Goal: Check status: Check status

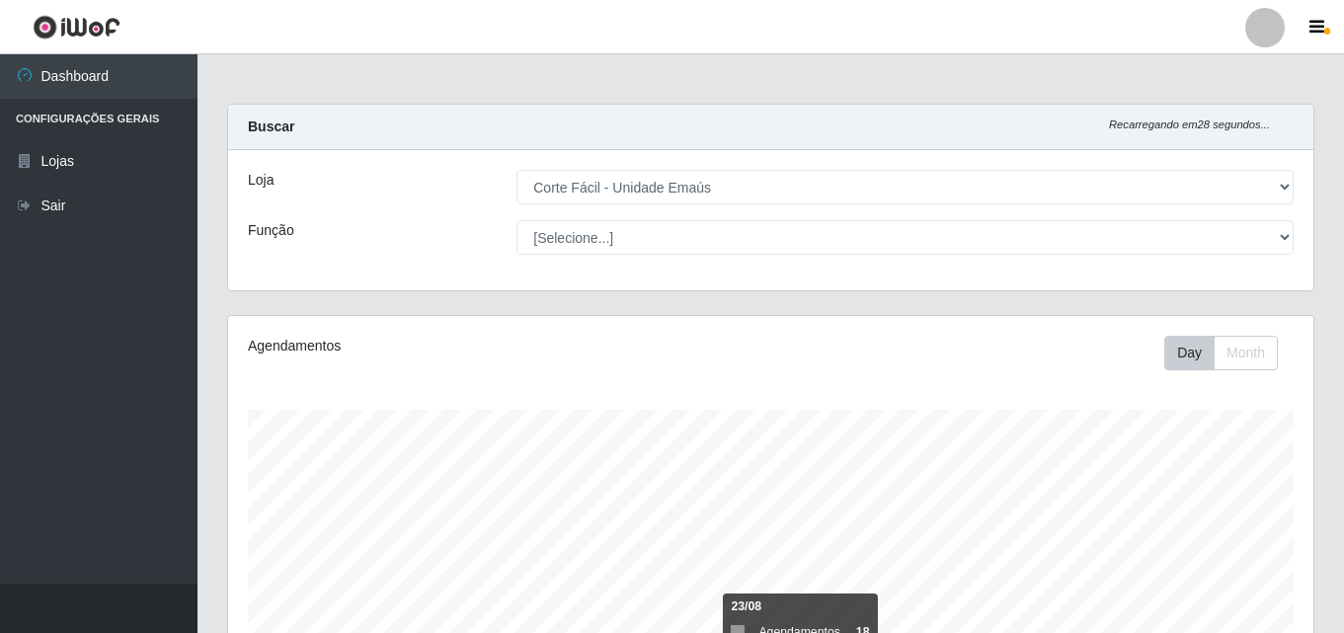
select select "201"
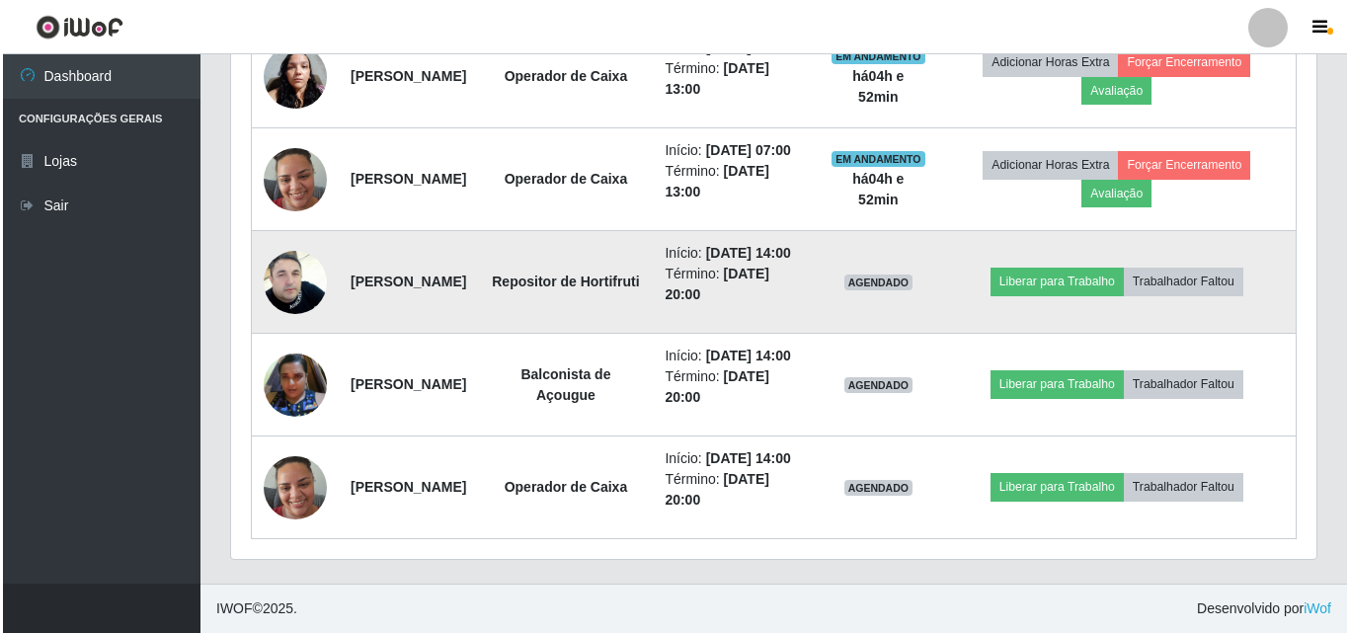
scroll to position [845, 0]
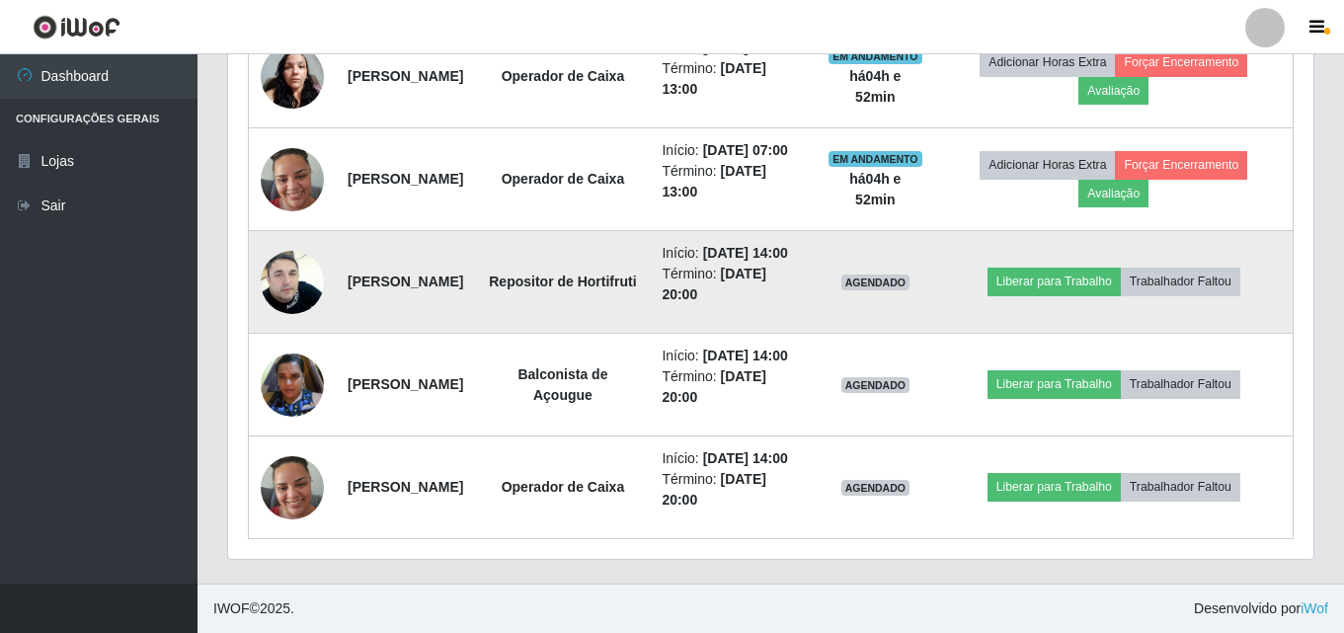
click at [316, 338] on img at bounding box center [292, 282] width 63 height 113
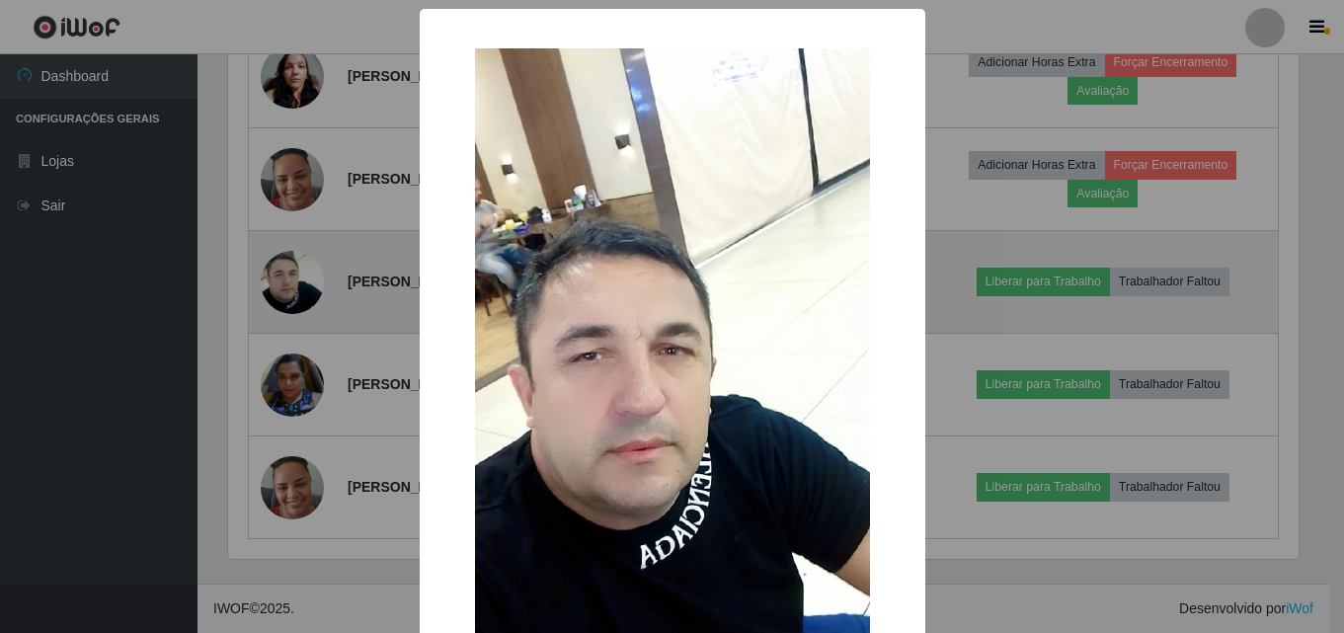
scroll to position [410, 1075]
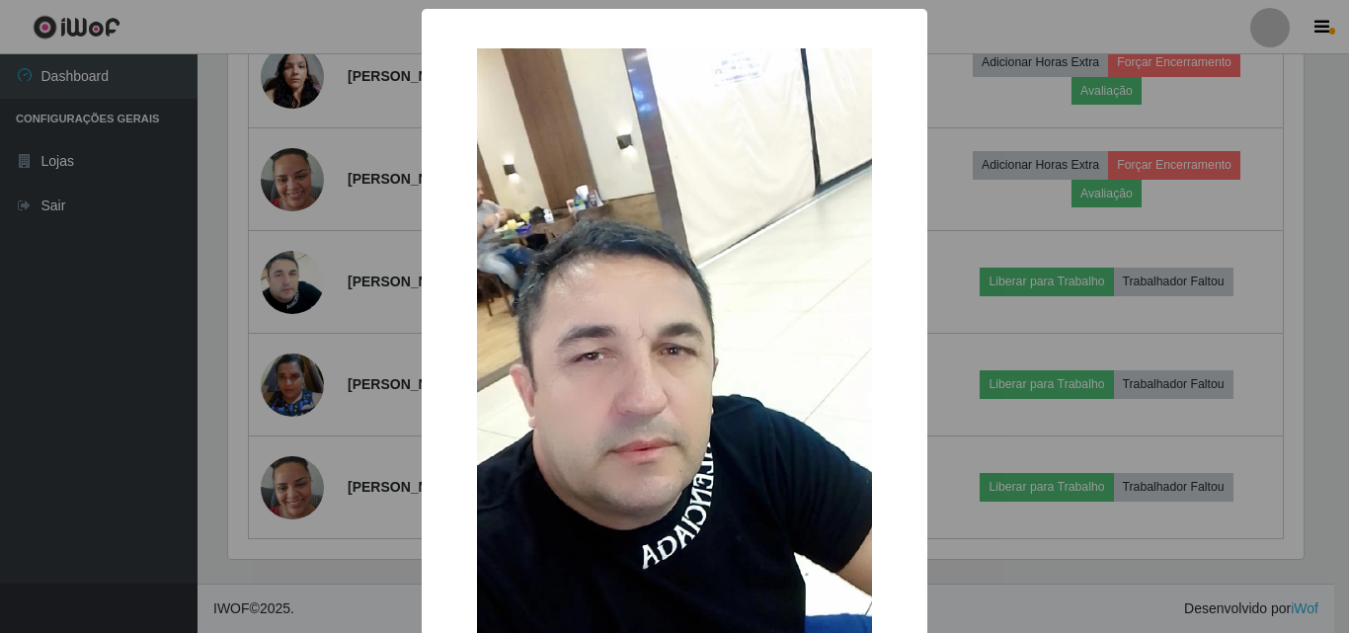
click at [290, 326] on div "× OK Cancel" at bounding box center [674, 316] width 1349 height 633
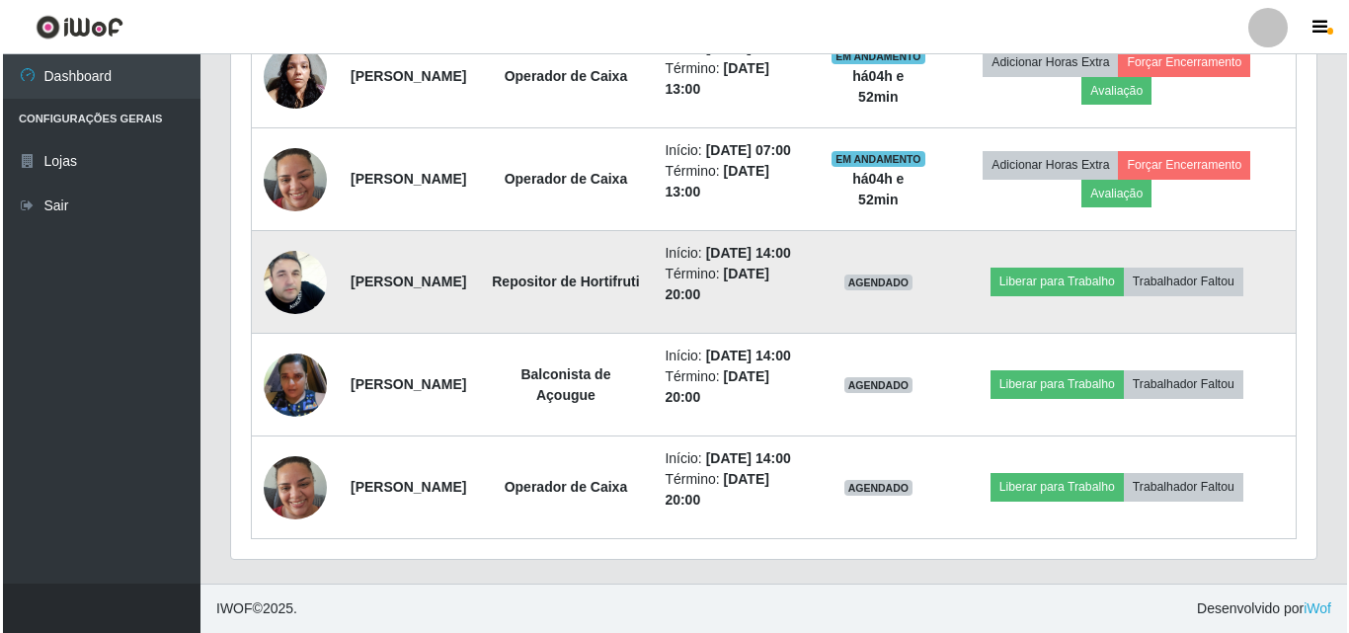
scroll to position [944, 0]
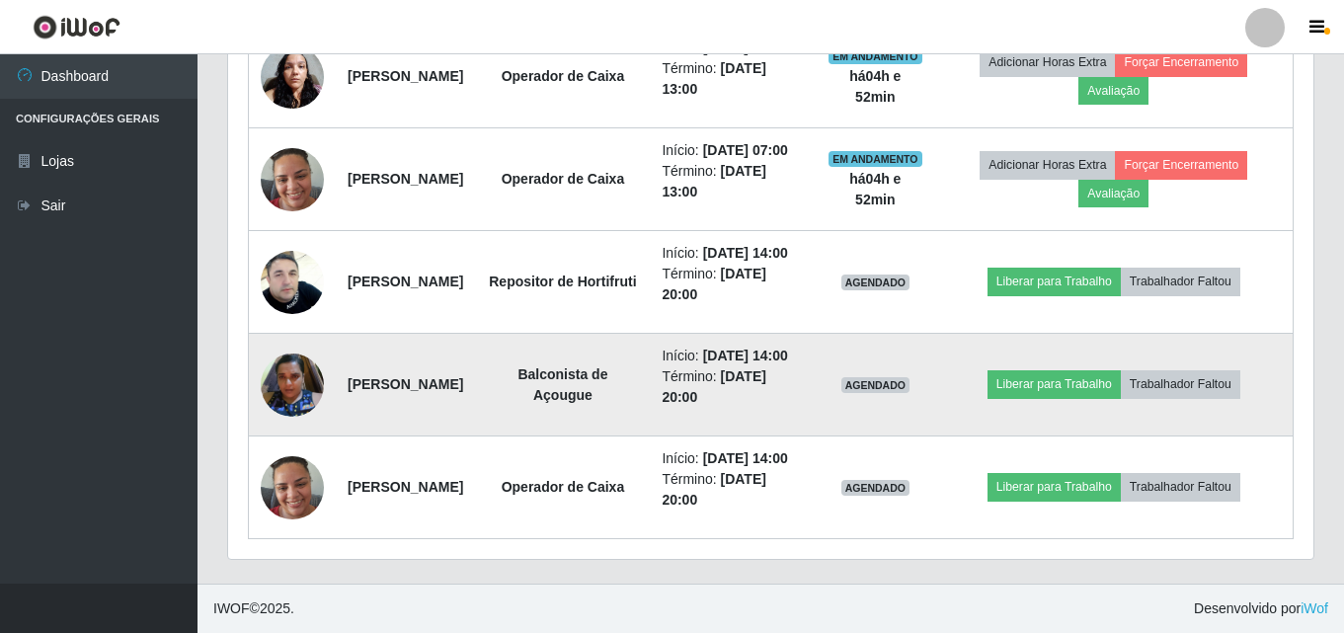
click at [295, 364] on img at bounding box center [292, 385] width 63 height 84
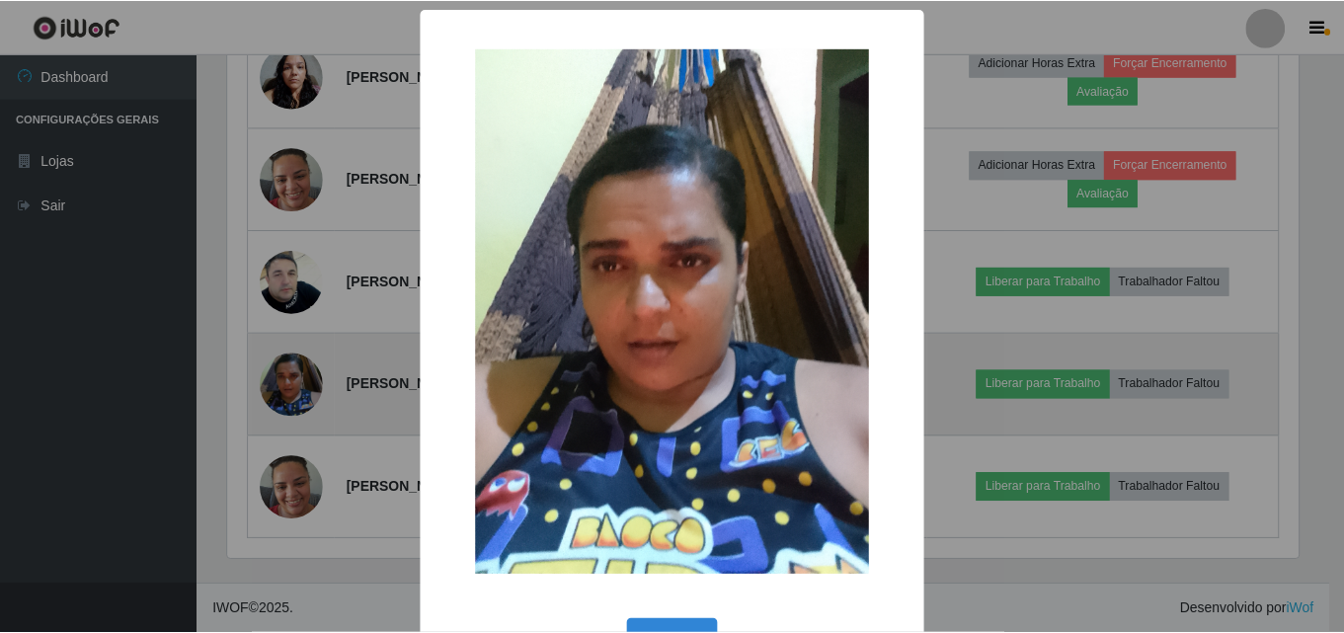
scroll to position [410, 1075]
click at [295, 364] on div "× OK Cancel" at bounding box center [674, 316] width 1349 height 633
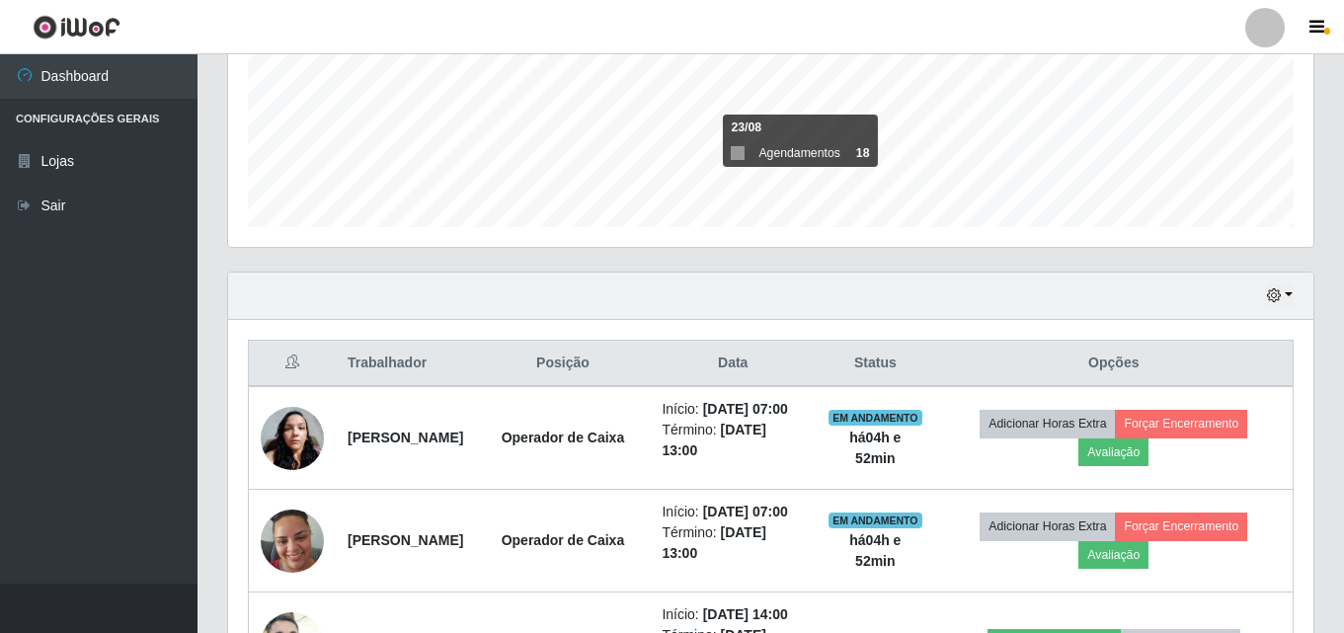
scroll to position [450, 0]
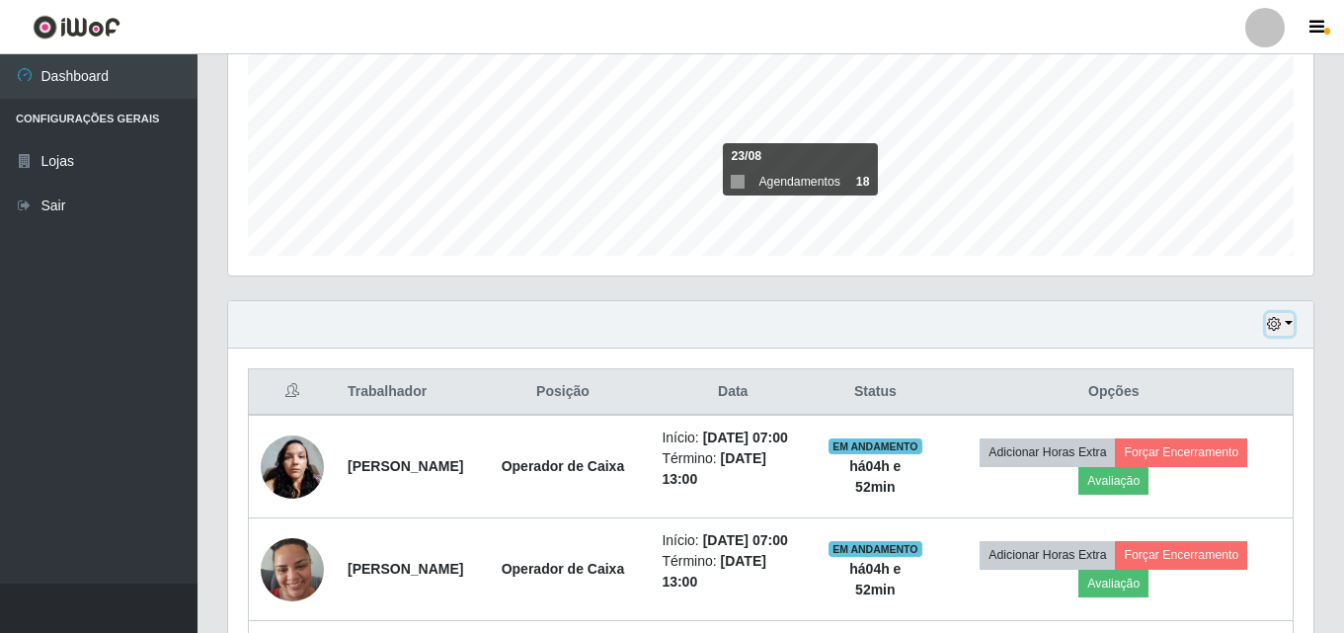
click at [1290, 323] on button "button" at bounding box center [1280, 324] width 28 height 23
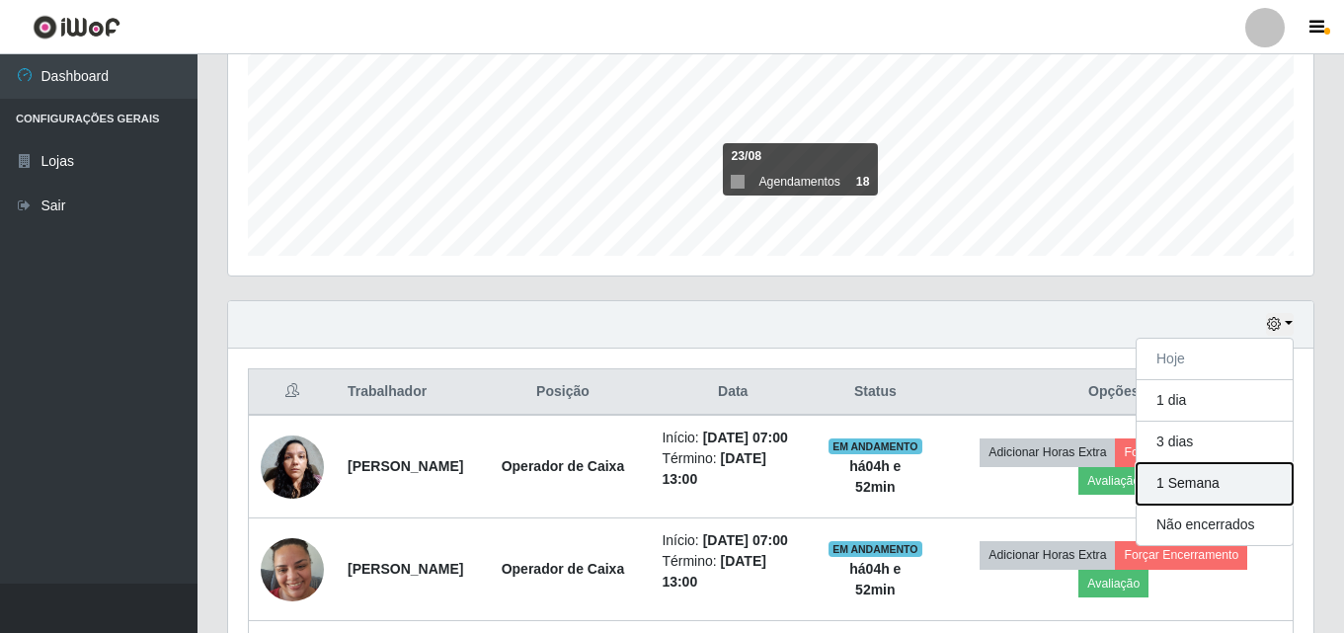
drag, startPoint x: 1201, startPoint y: 491, endPoint x: 1209, endPoint y: 478, distance: 15.1
click at [1208, 480] on button "1 Semana" at bounding box center [1214, 483] width 156 height 41
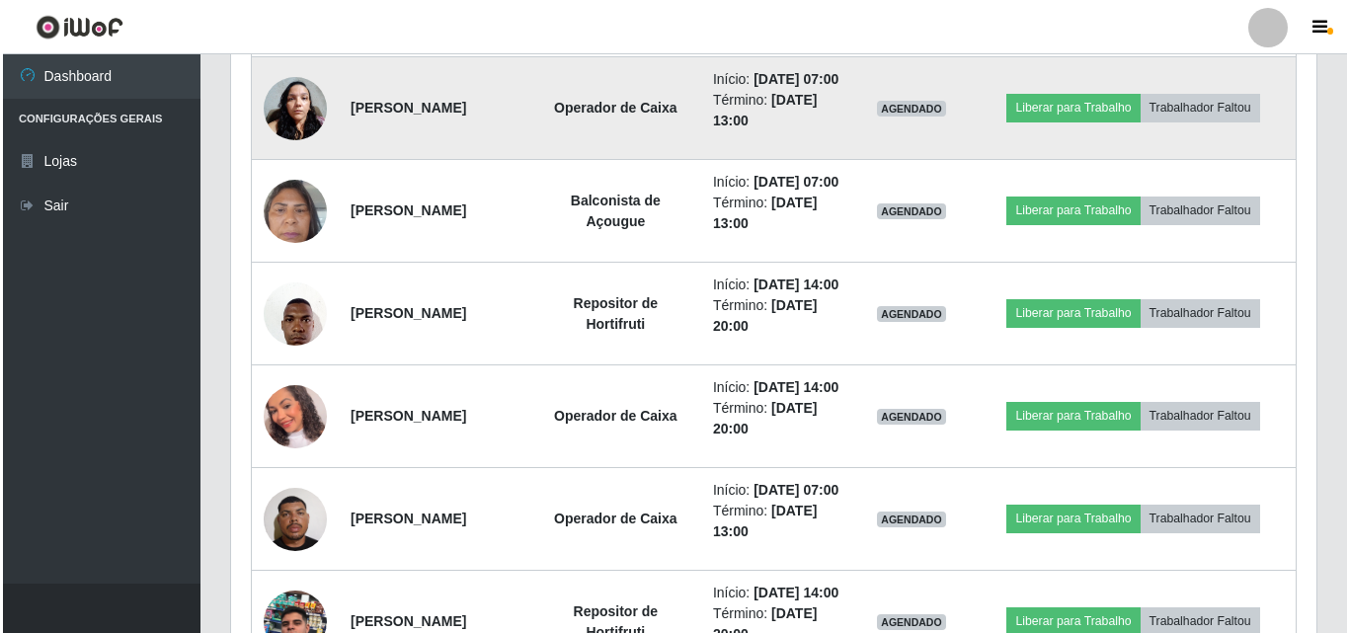
scroll to position [1438, 0]
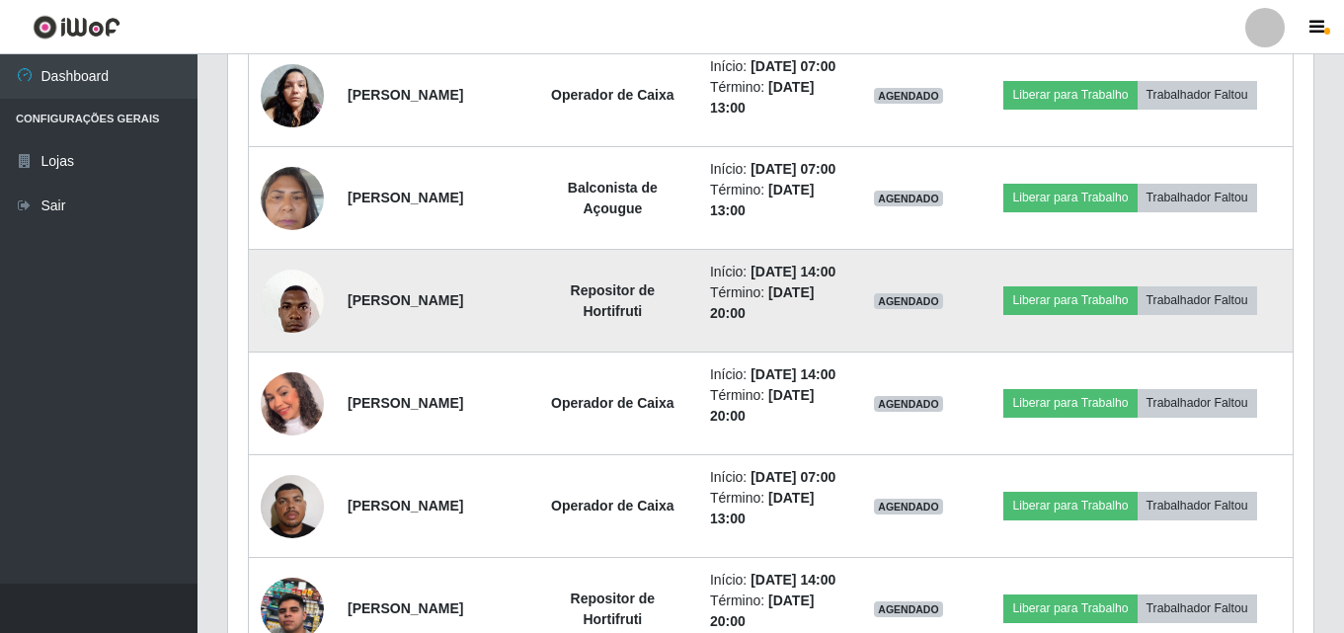
click at [291, 343] on img at bounding box center [292, 301] width 63 height 84
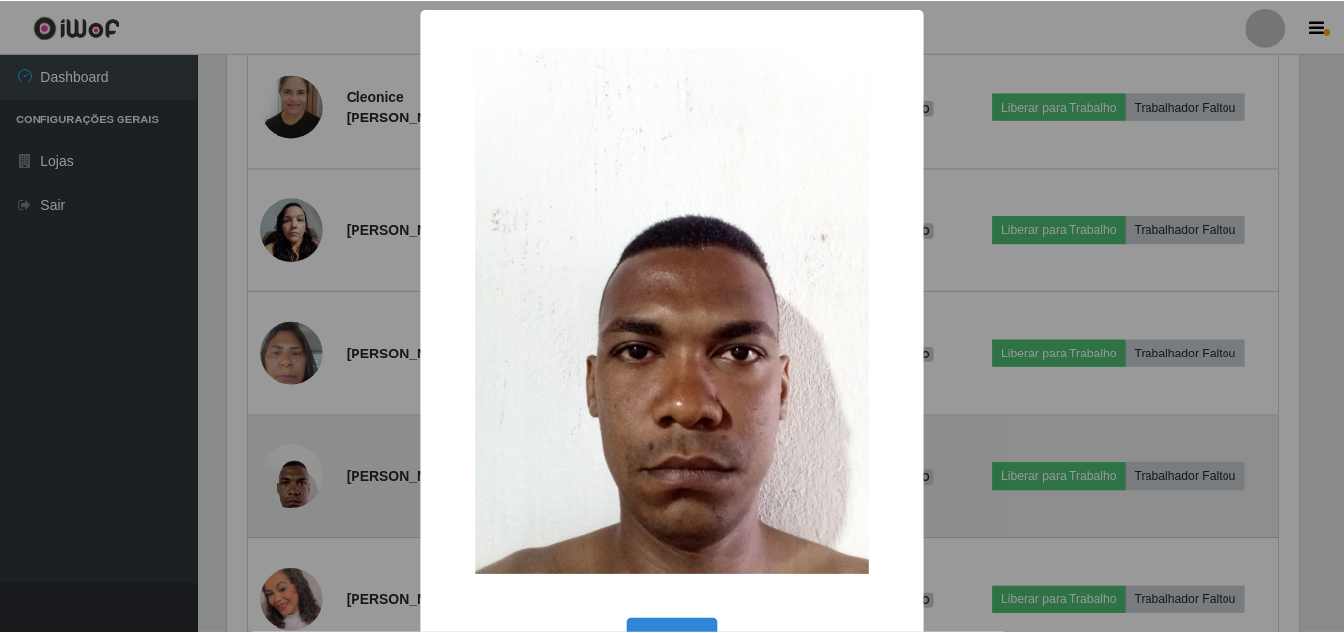
scroll to position [410, 1075]
click at [291, 484] on div "× OK Cancel" at bounding box center [674, 316] width 1349 height 633
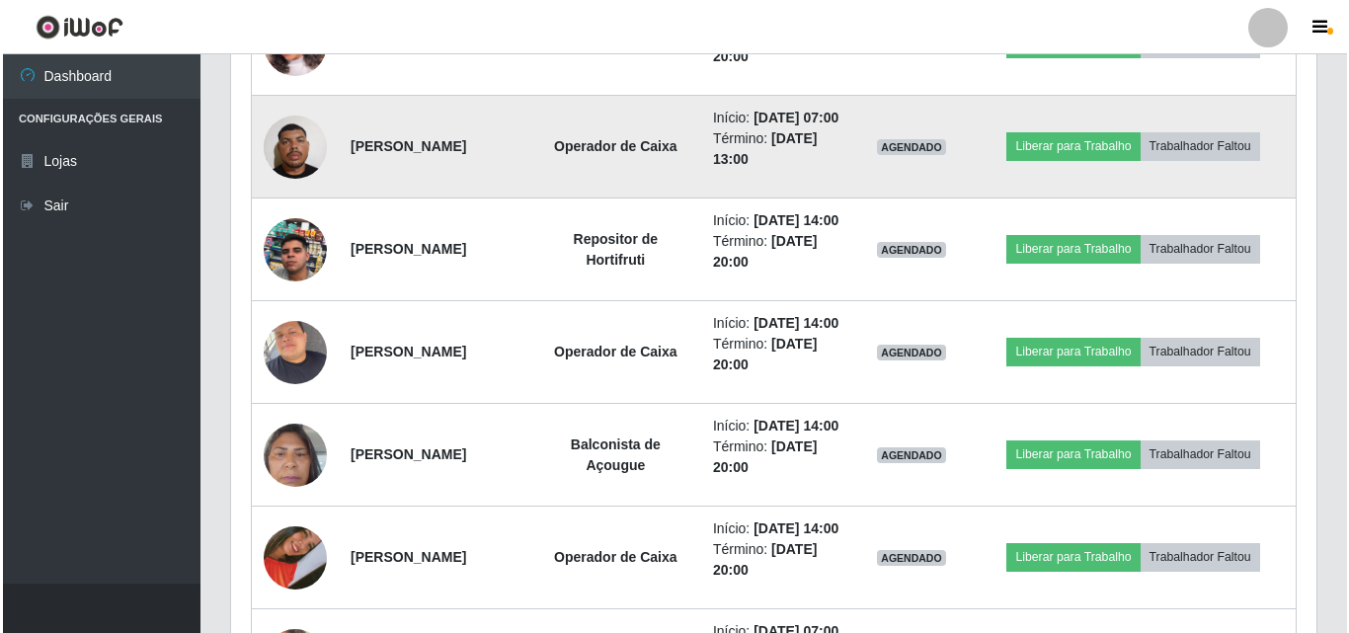
scroll to position [1832, 0]
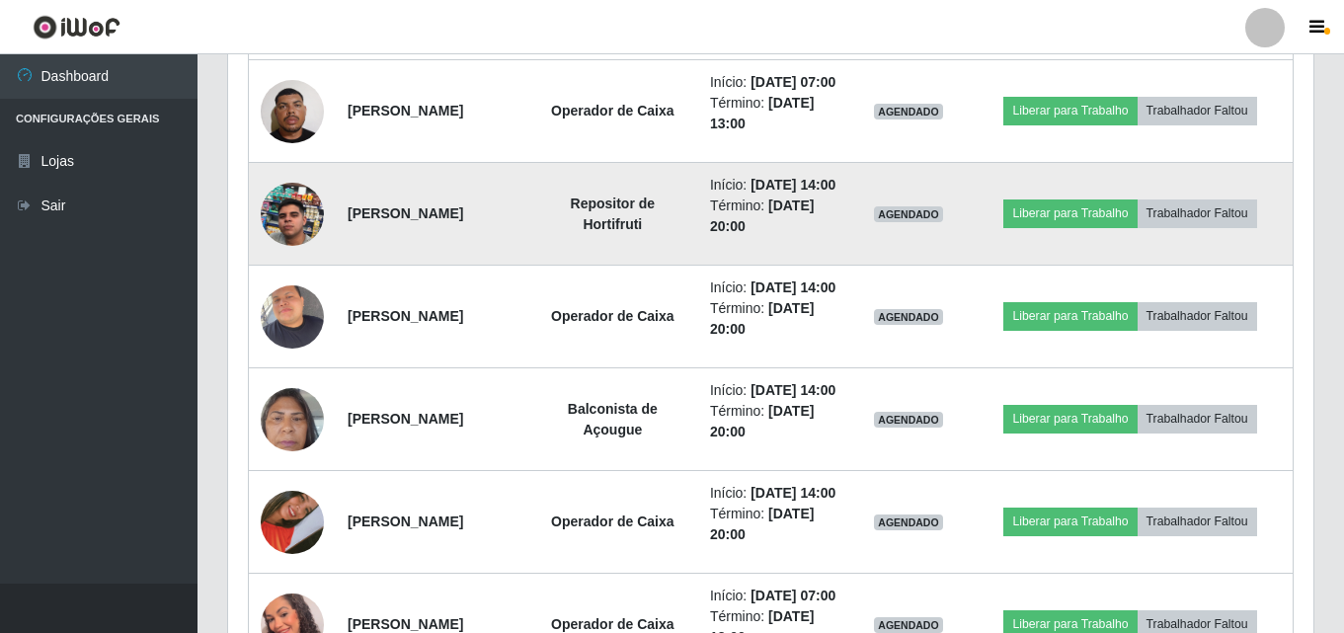
click at [303, 271] on img at bounding box center [292, 214] width 63 height 113
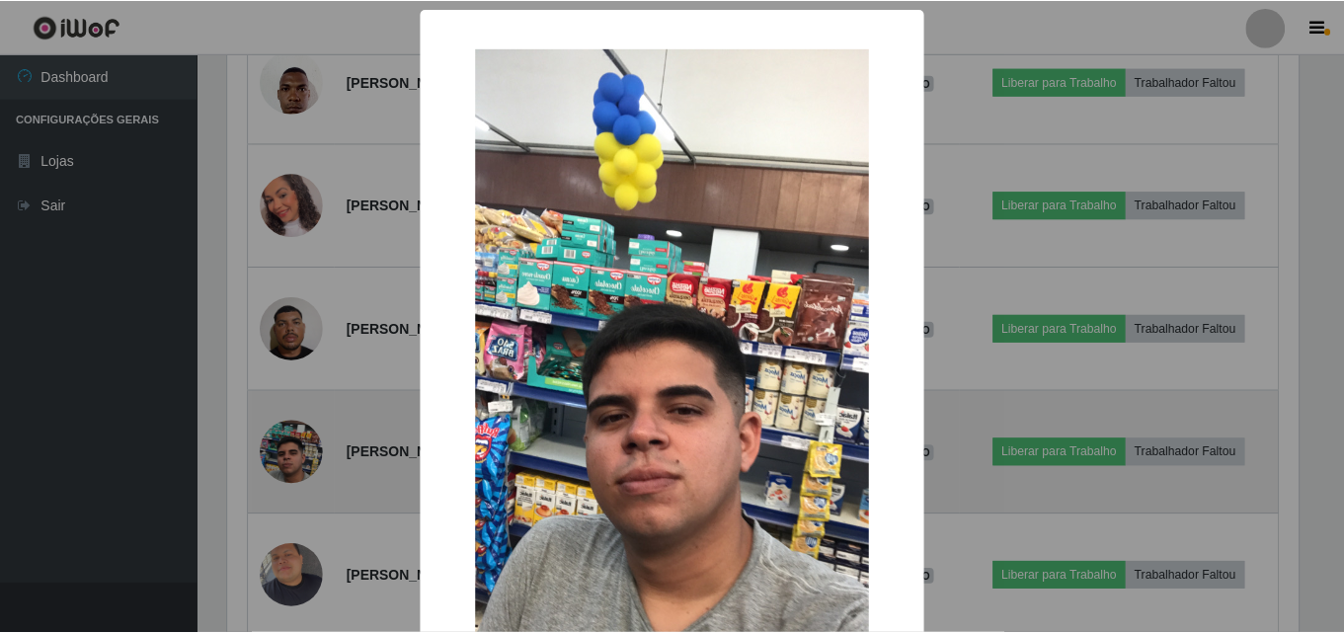
scroll to position [410, 1075]
click at [303, 457] on div "× OK Cancel" at bounding box center [674, 316] width 1349 height 633
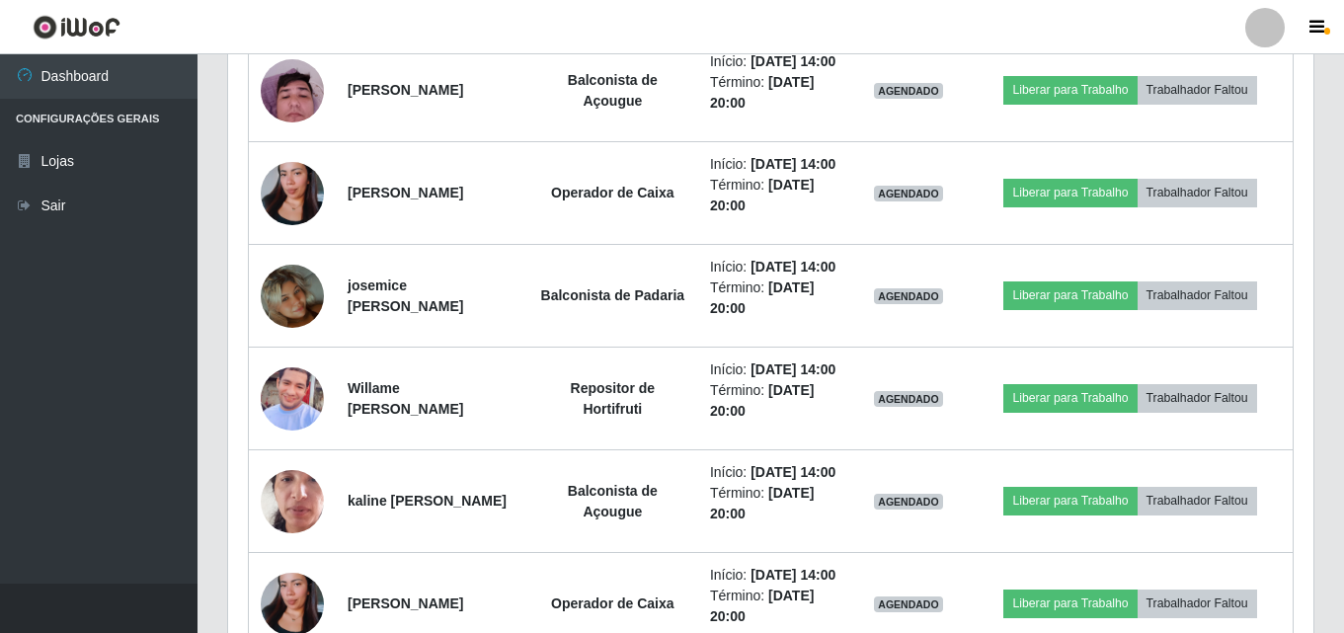
scroll to position [3314, 0]
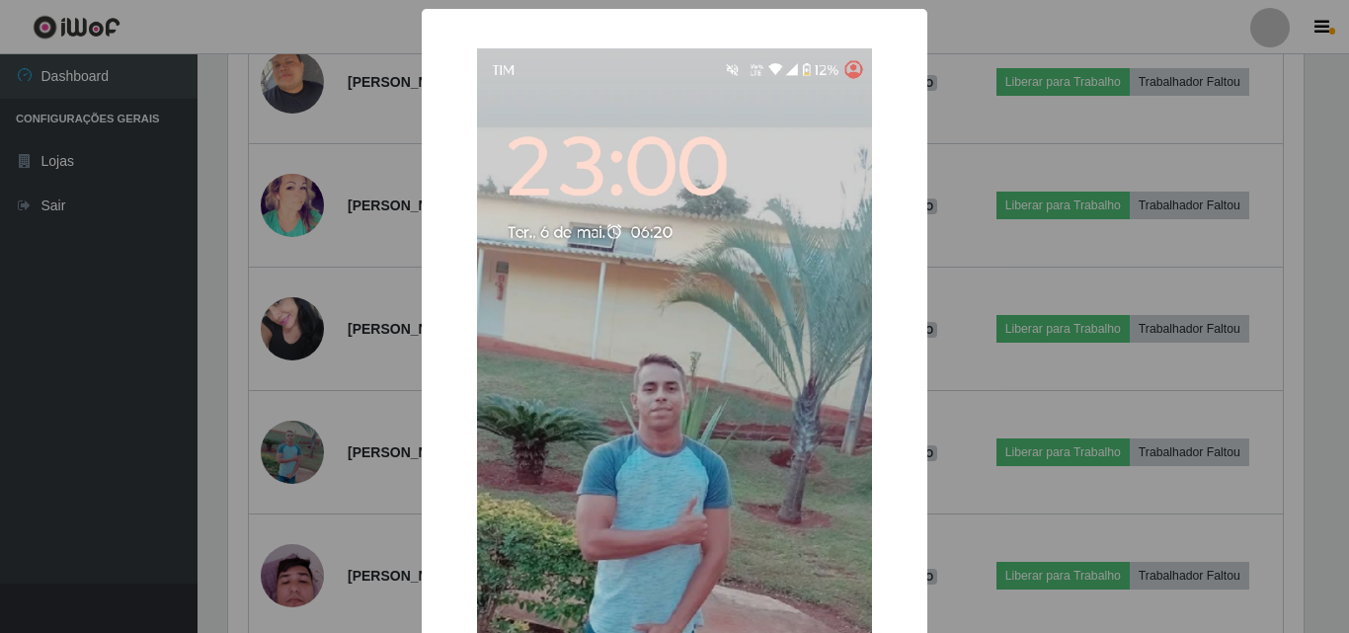
click at [299, 443] on div "× OK Cancel" at bounding box center [674, 316] width 1349 height 633
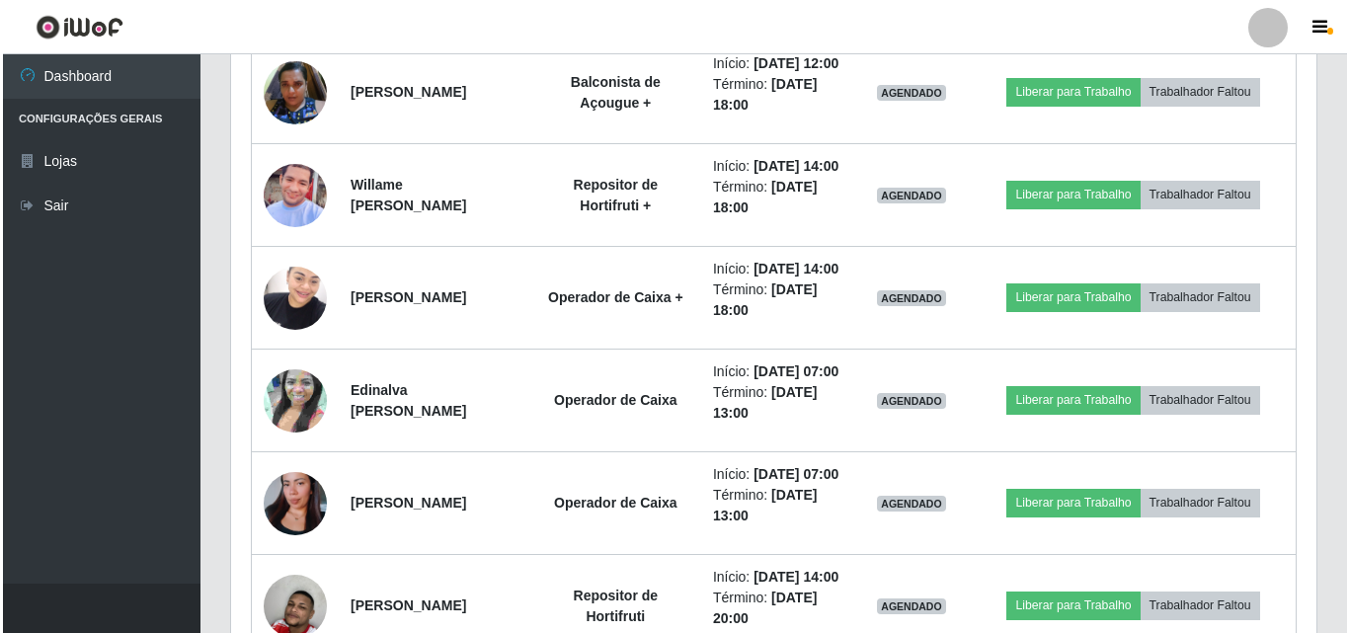
scroll to position [4103, 0]
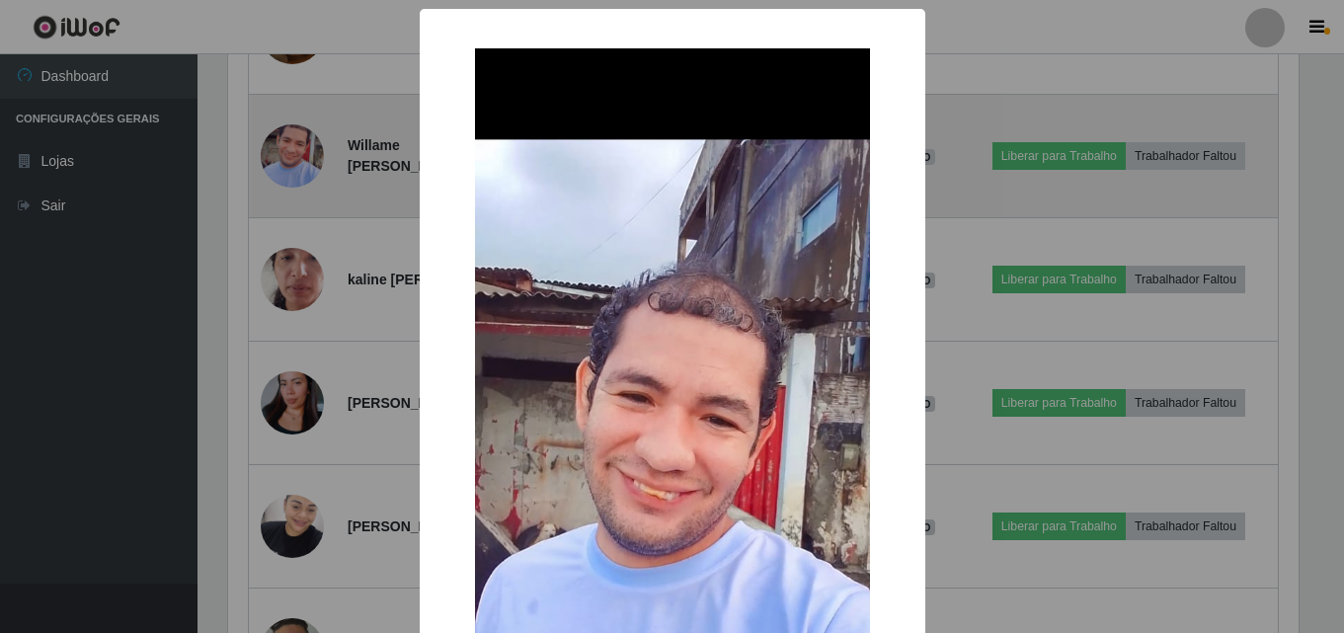
scroll to position [410, 1075]
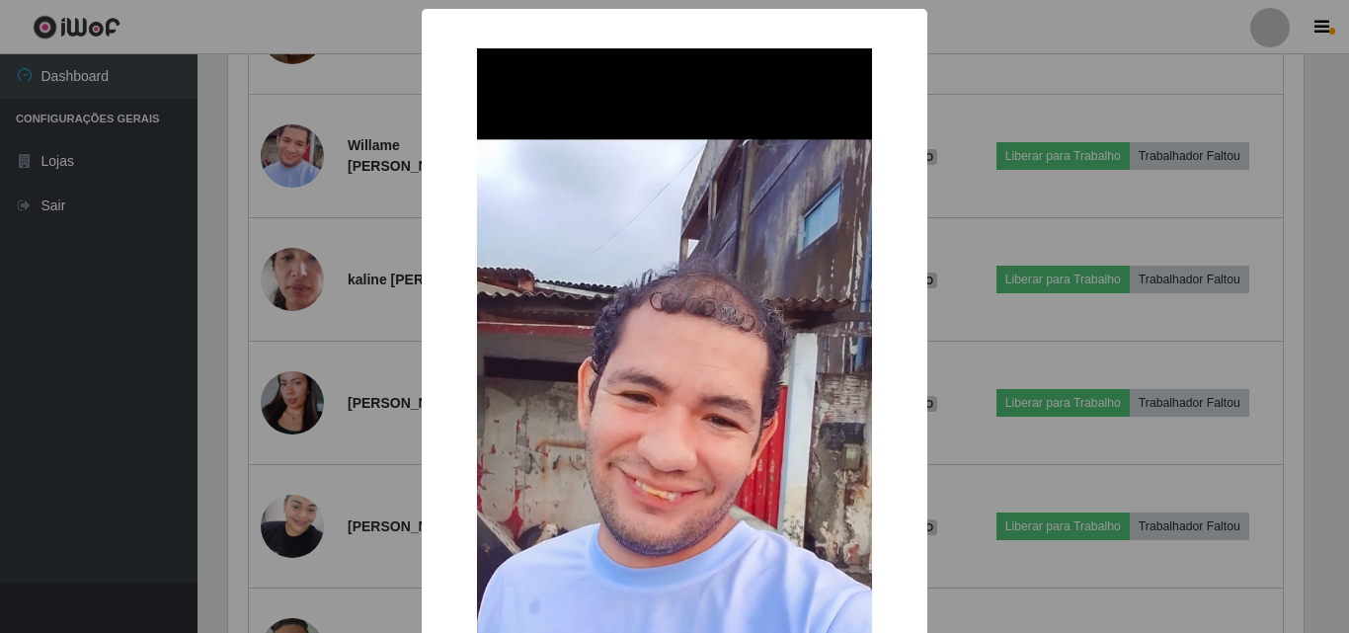
click at [422, 376] on div "× OK Cancel" at bounding box center [675, 529] width 506 height 1041
click at [1070, 188] on div "× OK Cancel" at bounding box center [674, 316] width 1349 height 633
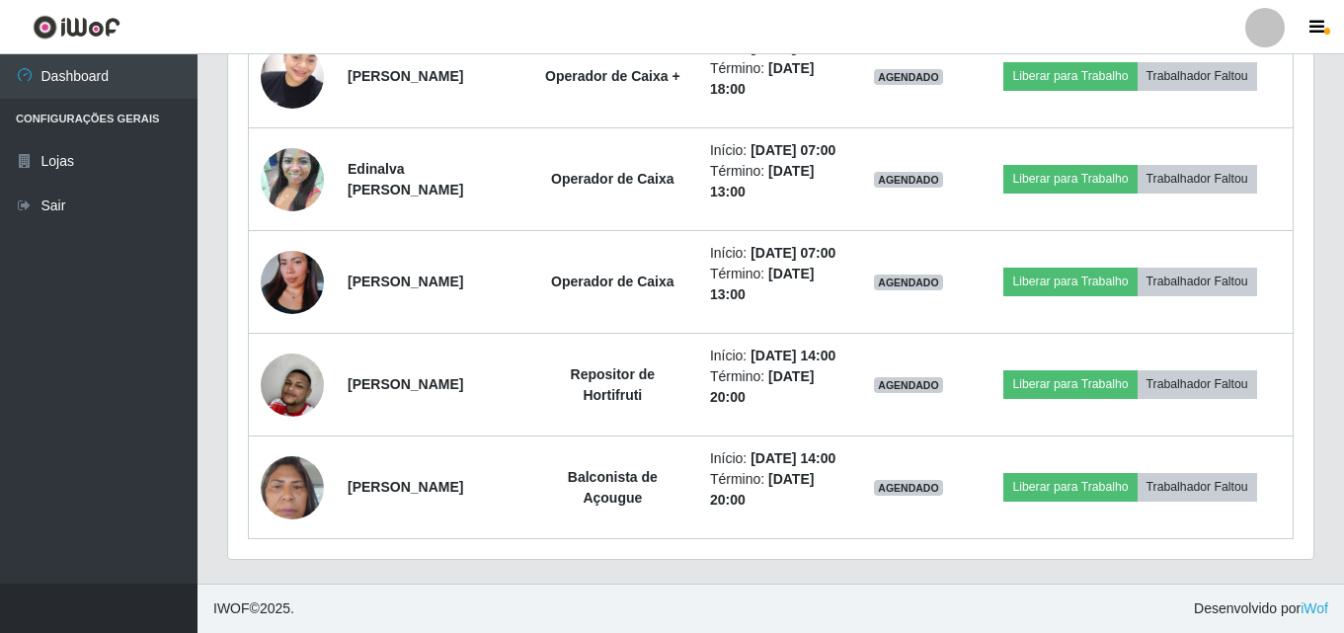
scroll to position [5091, 0]
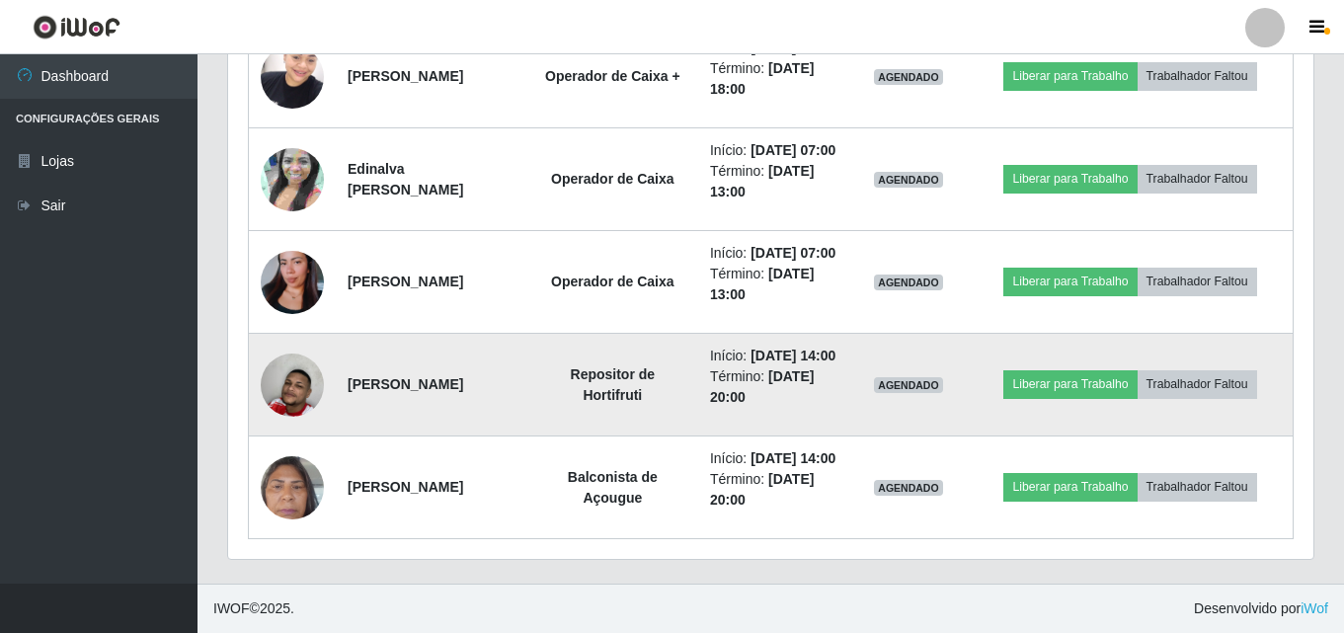
click at [294, 392] on img at bounding box center [292, 385] width 63 height 105
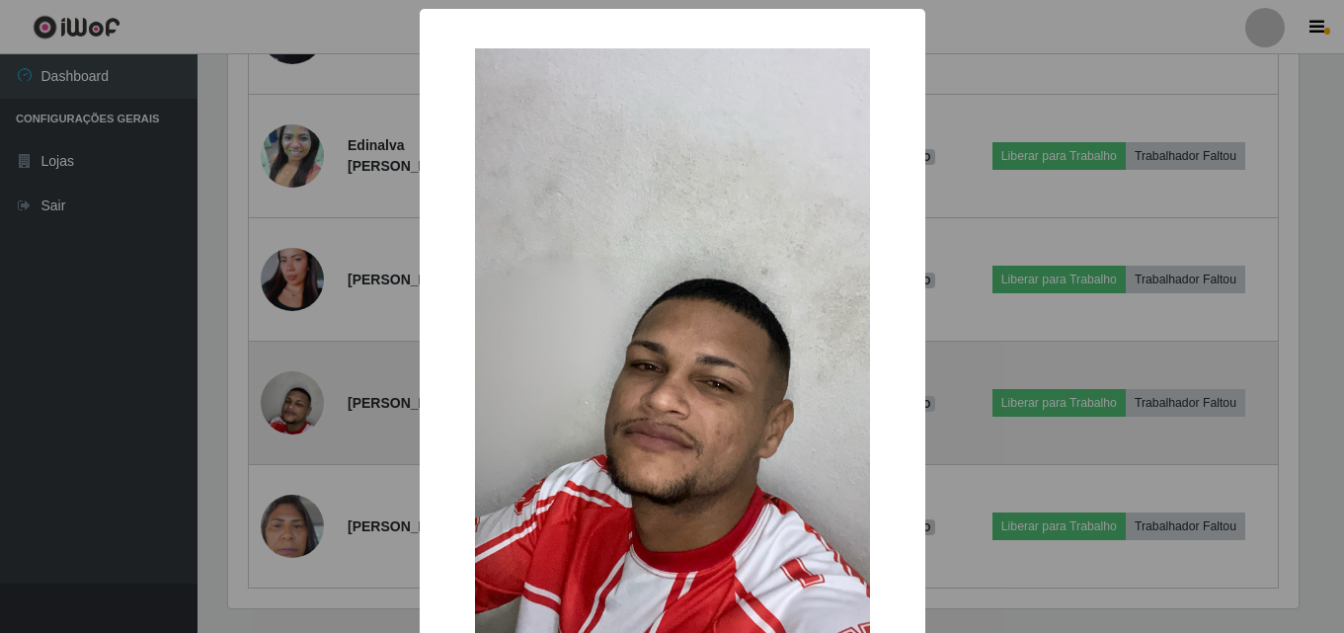
scroll to position [410, 1075]
click at [294, 392] on div "× OK Cancel" at bounding box center [674, 316] width 1349 height 633
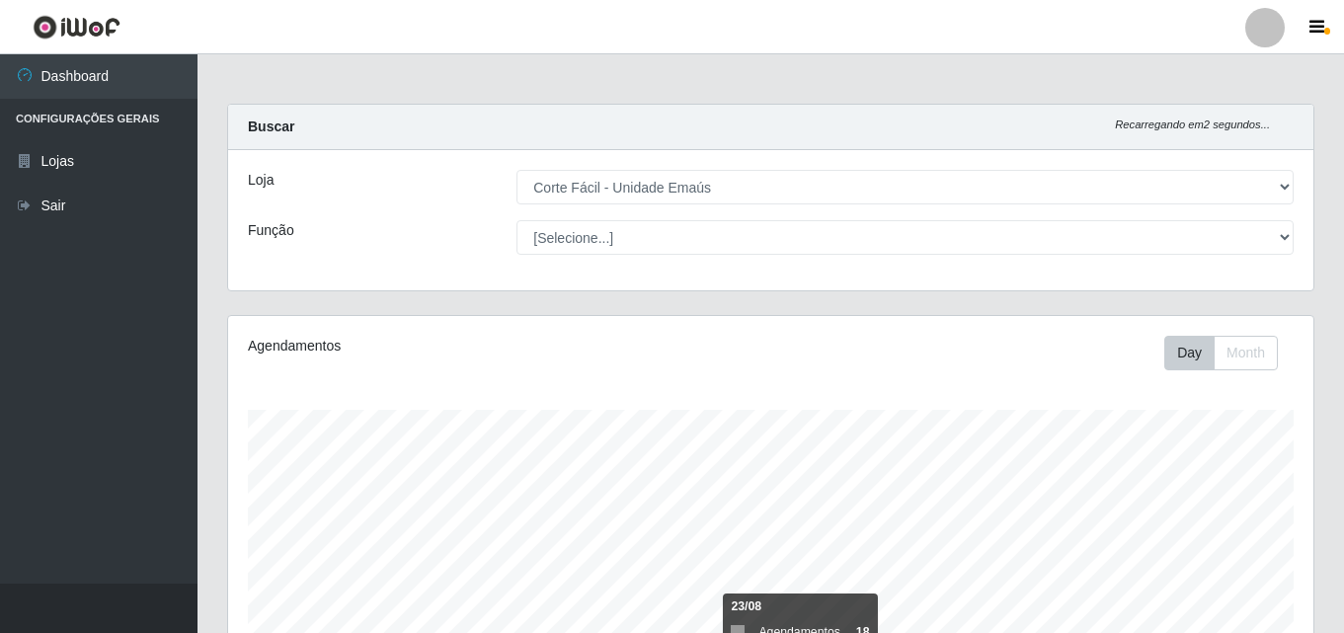
scroll to position [395, 0]
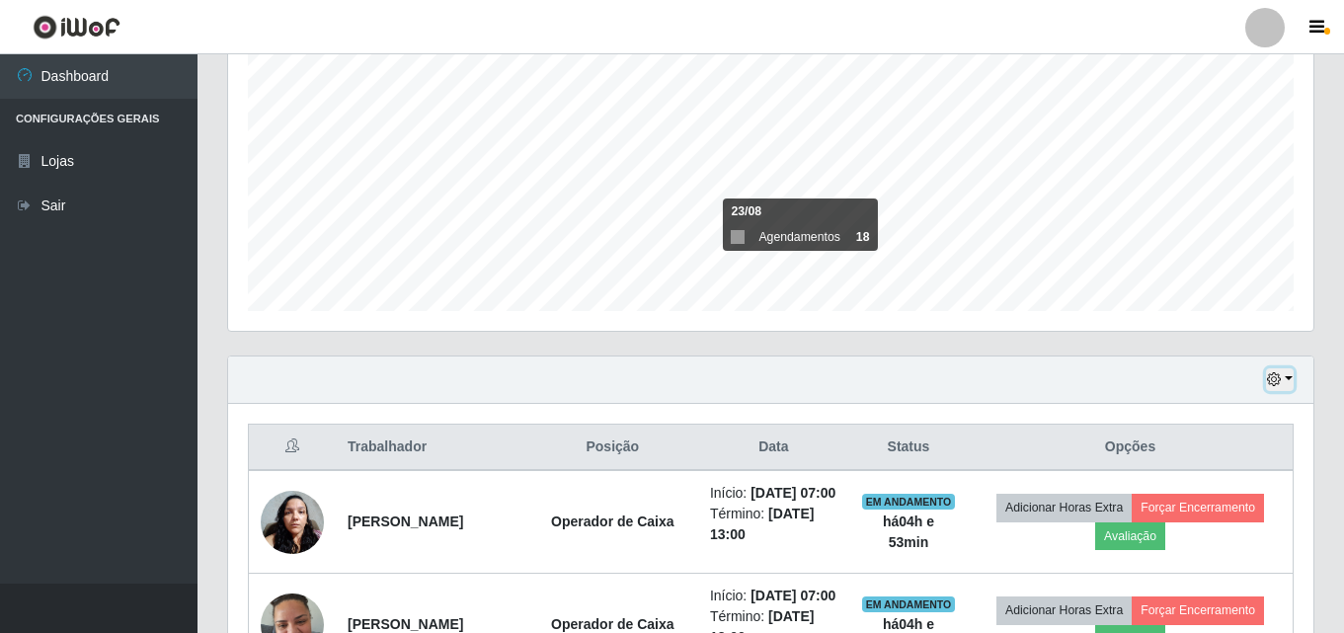
click at [1279, 381] on icon "button" at bounding box center [1274, 379] width 14 height 14
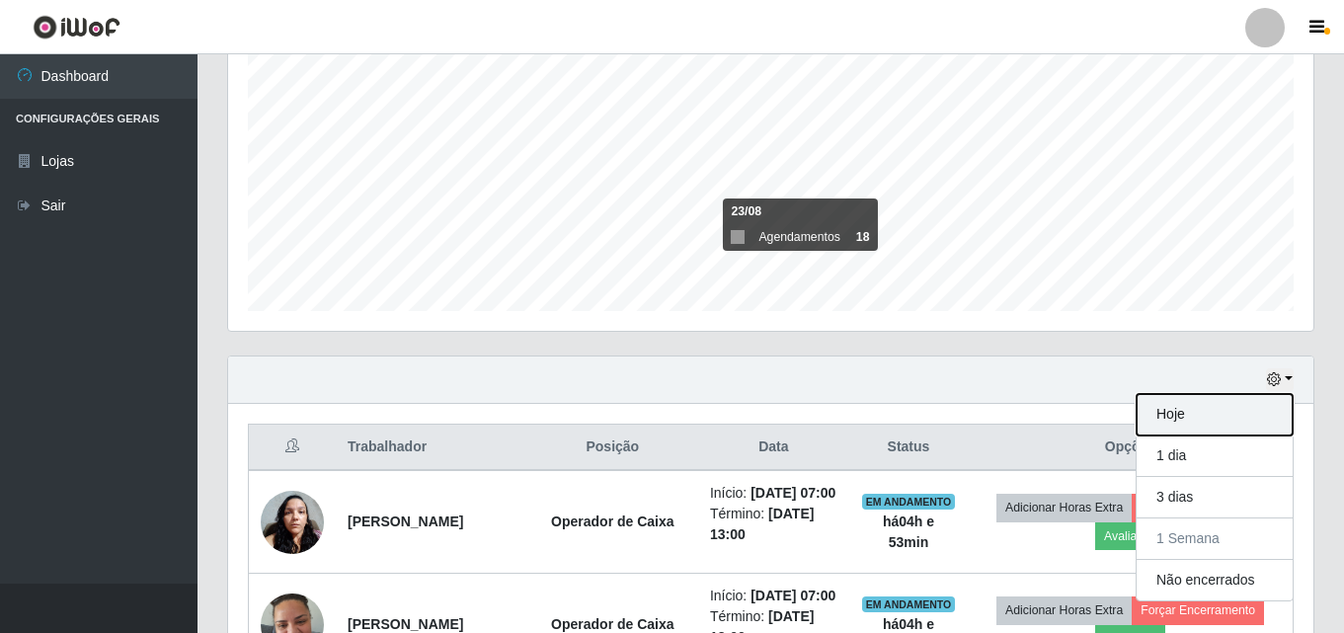
click at [1198, 414] on button "Hoje" at bounding box center [1214, 414] width 156 height 41
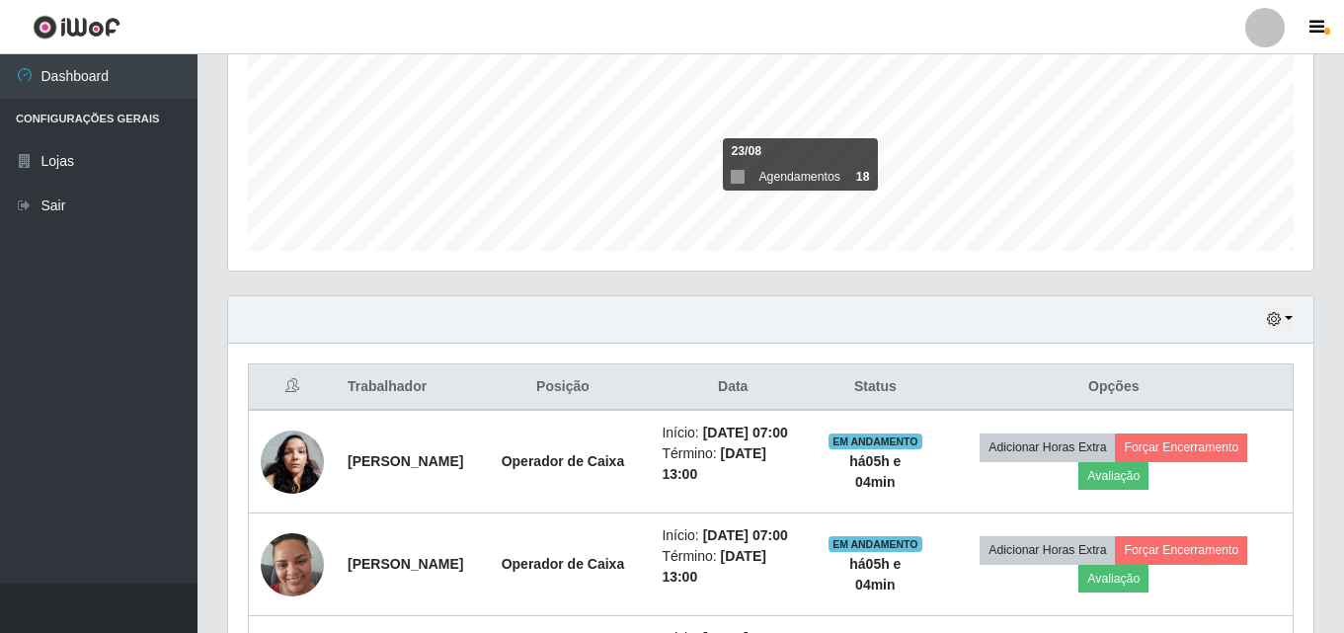
scroll to position [691, 0]
